Goal: Information Seeking & Learning: Learn about a topic

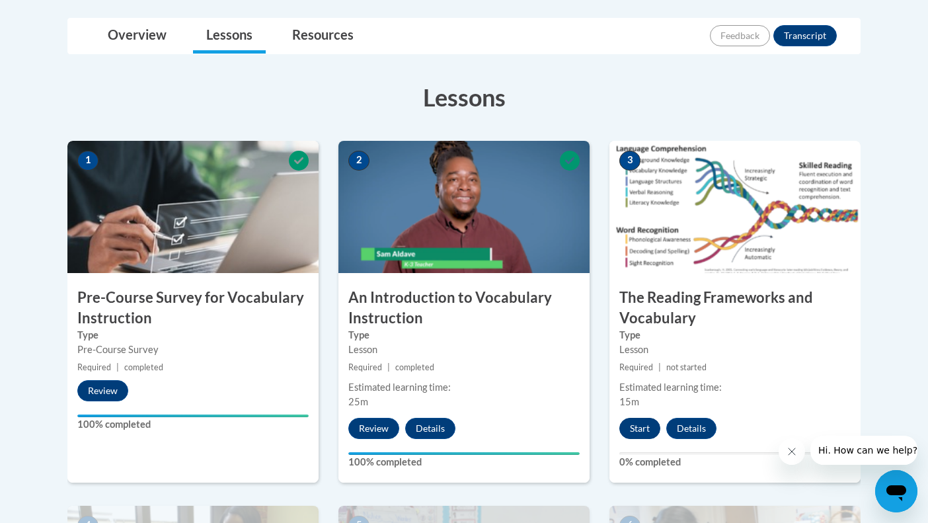
click at [633, 428] on button "Start" at bounding box center [639, 428] width 41 height 21
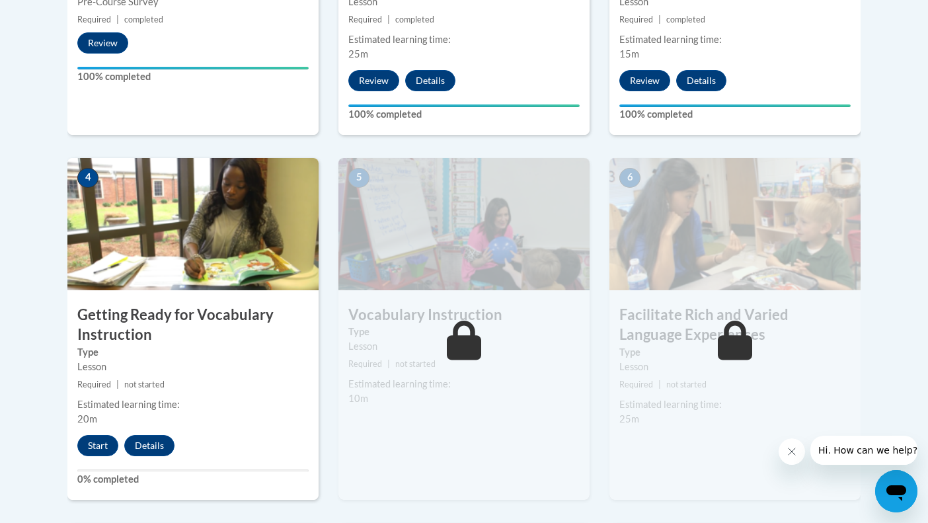
scroll to position [652, 0]
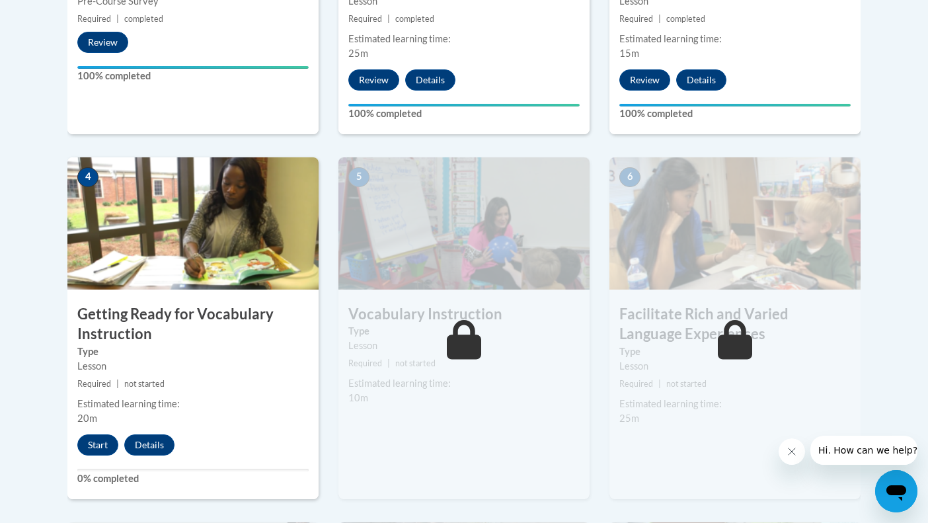
click at [96, 429] on div "4 Getting Ready for Vocabulary Instruction Type Lesson Required | not started E…" at bounding box center [192, 328] width 251 height 342
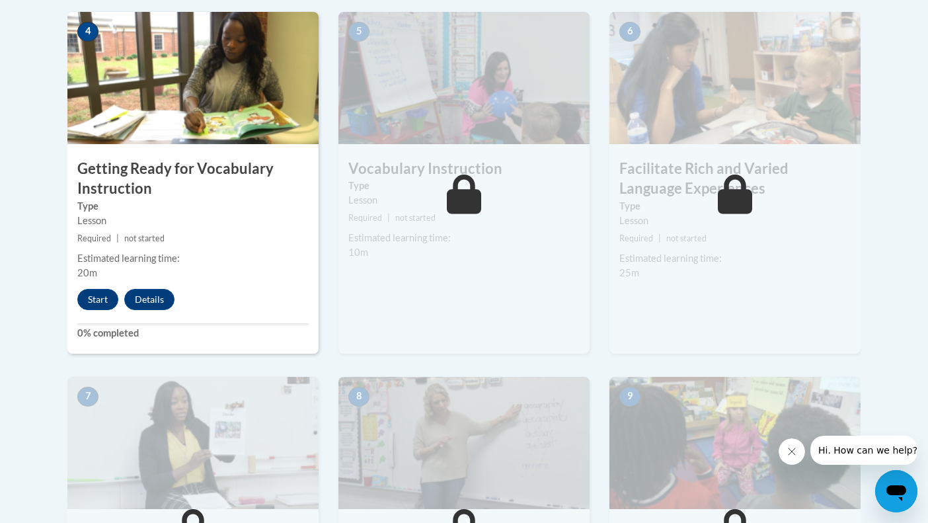
scroll to position [818, 0]
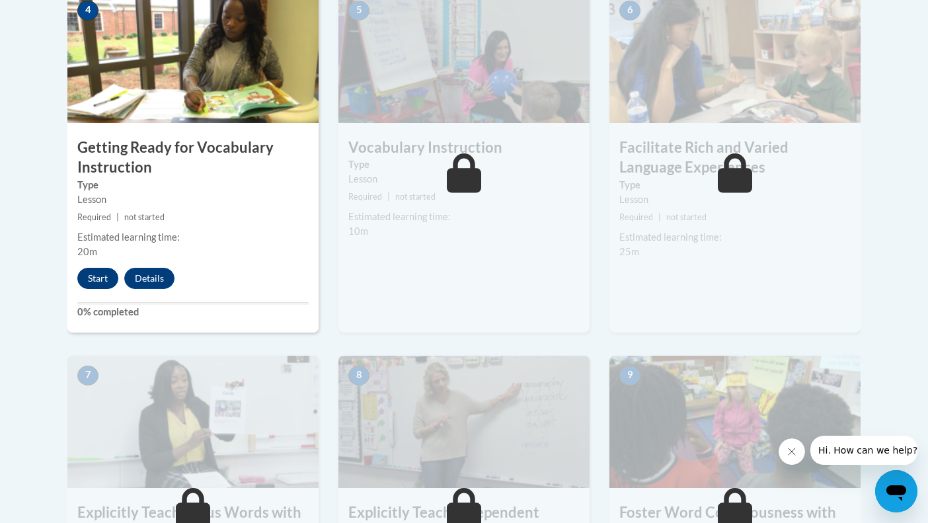
click at [85, 279] on button "Start" at bounding box center [97, 278] width 41 height 21
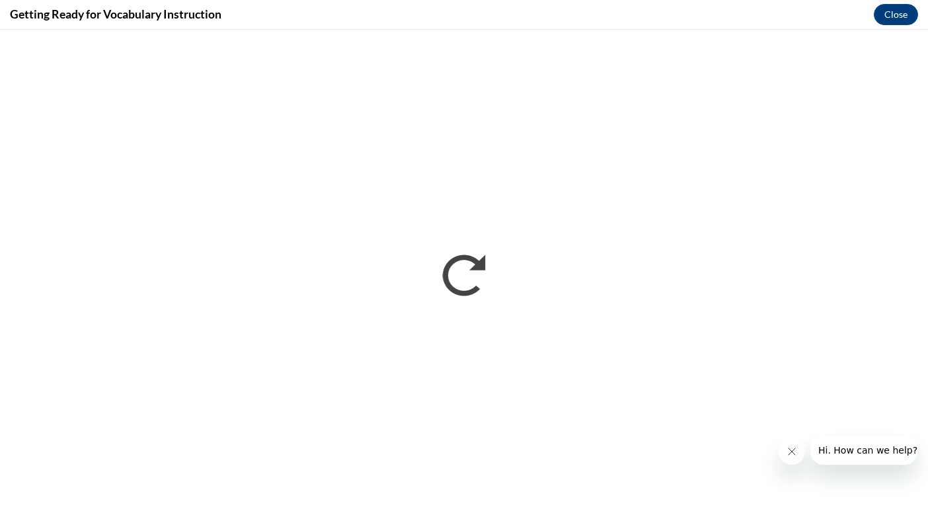
scroll to position [0, 0]
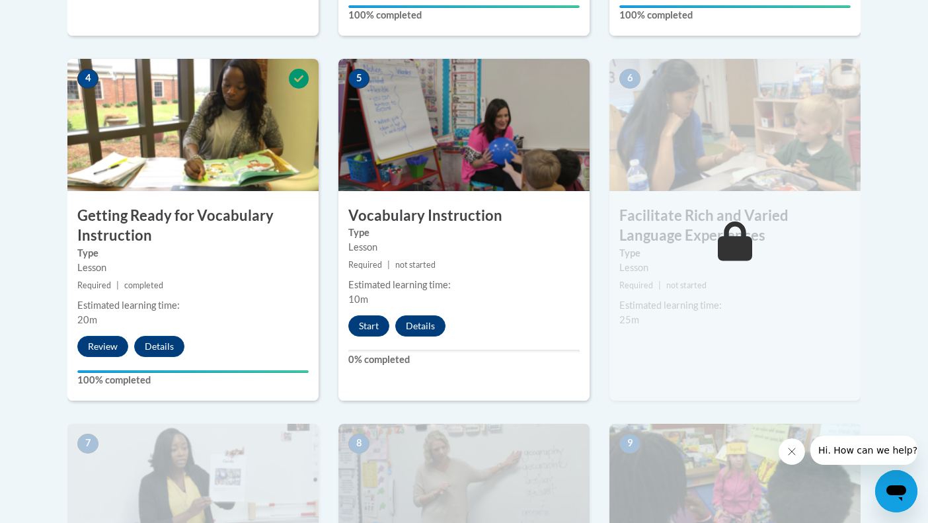
scroll to position [751, 0]
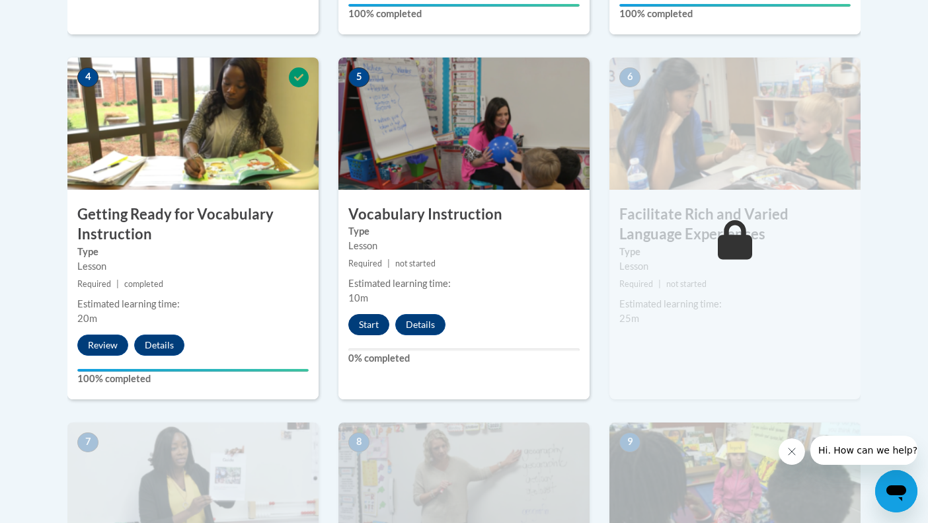
click at [369, 324] on button "Start" at bounding box center [368, 324] width 41 height 21
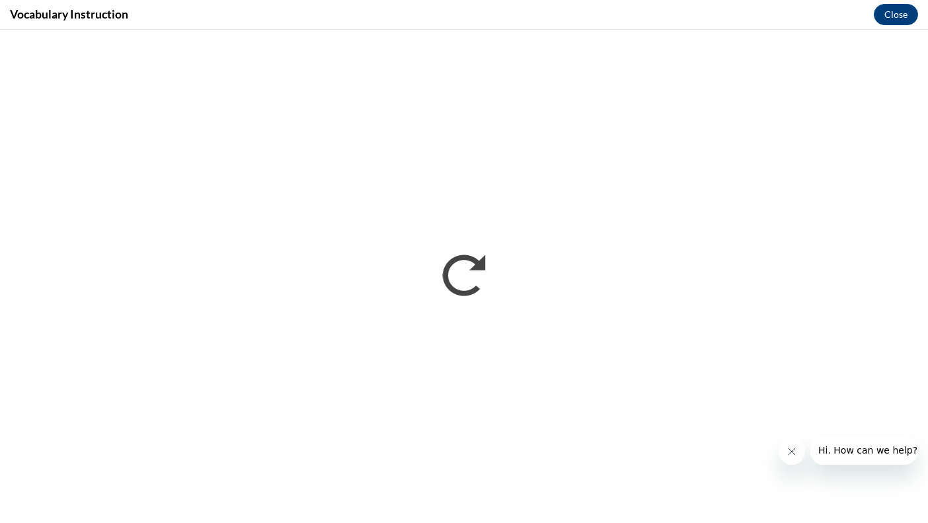
scroll to position [0, 0]
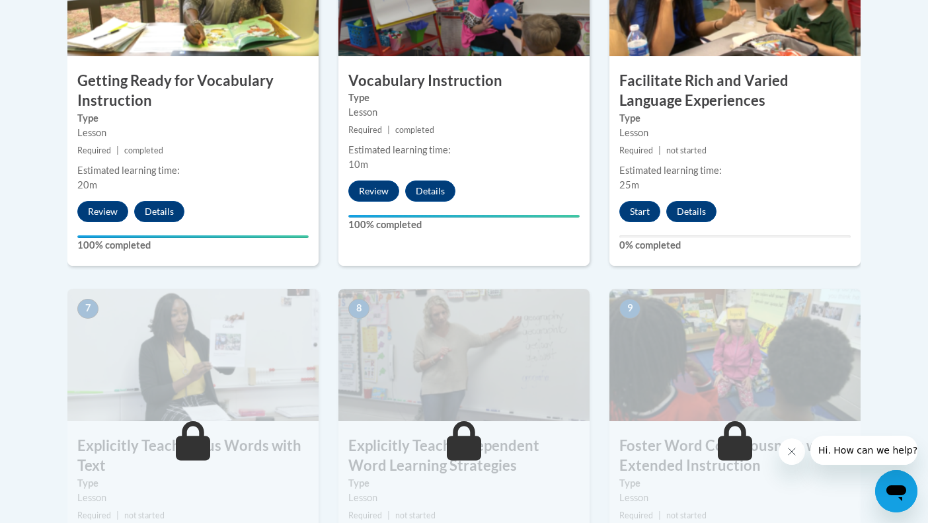
scroll to position [884, 0]
click at [642, 215] on button "Start" at bounding box center [639, 212] width 41 height 21
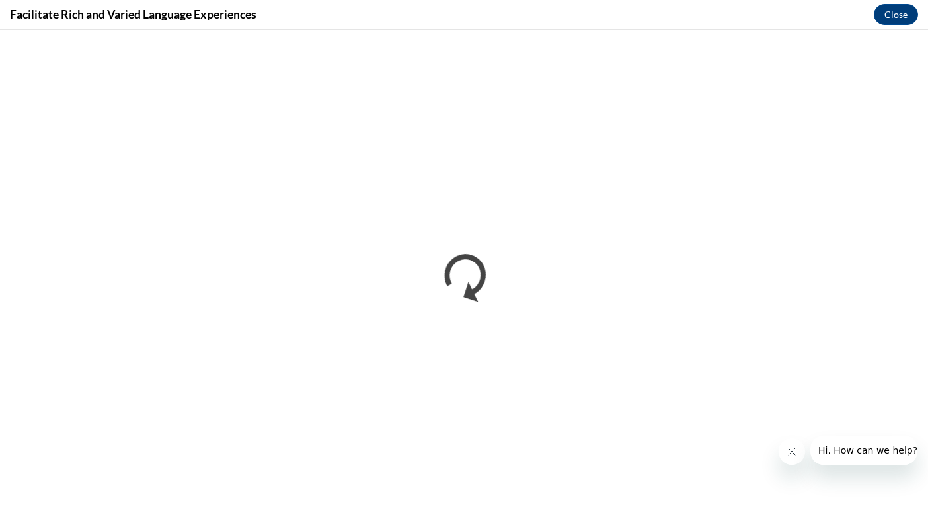
scroll to position [0, 0]
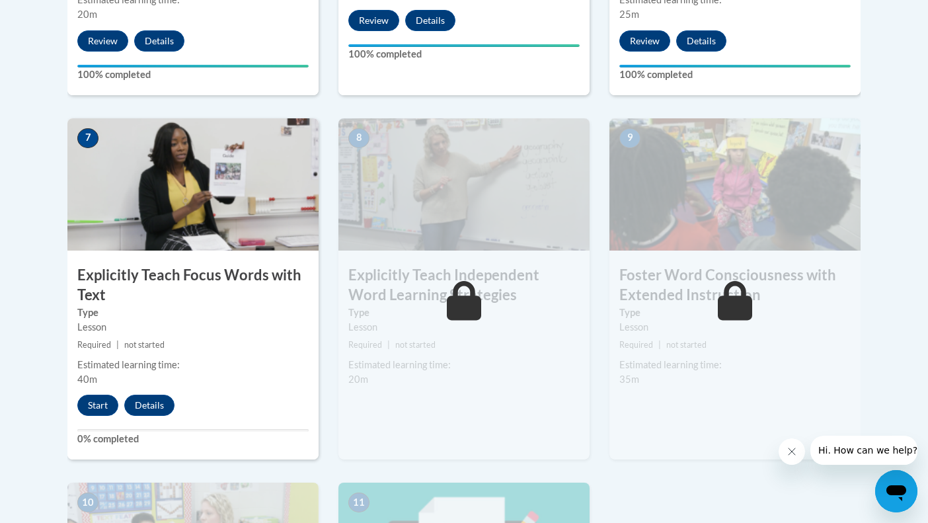
scroll to position [1064, 0]
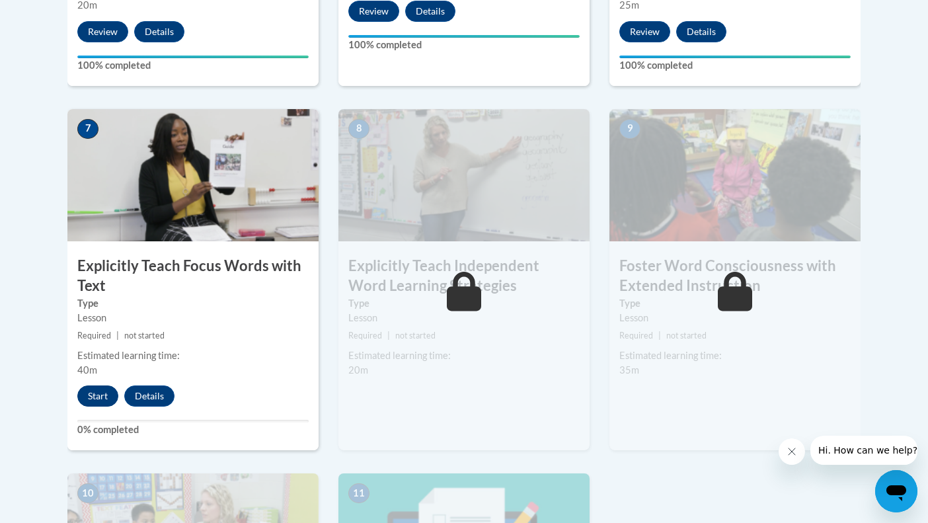
click at [96, 389] on button "Start" at bounding box center [97, 395] width 41 height 21
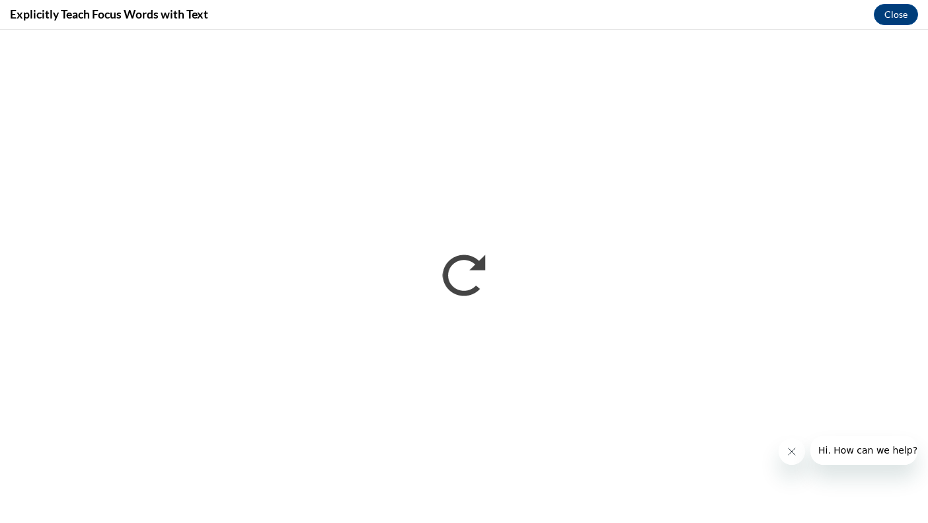
scroll to position [0, 0]
